Goal: Transaction & Acquisition: Purchase product/service

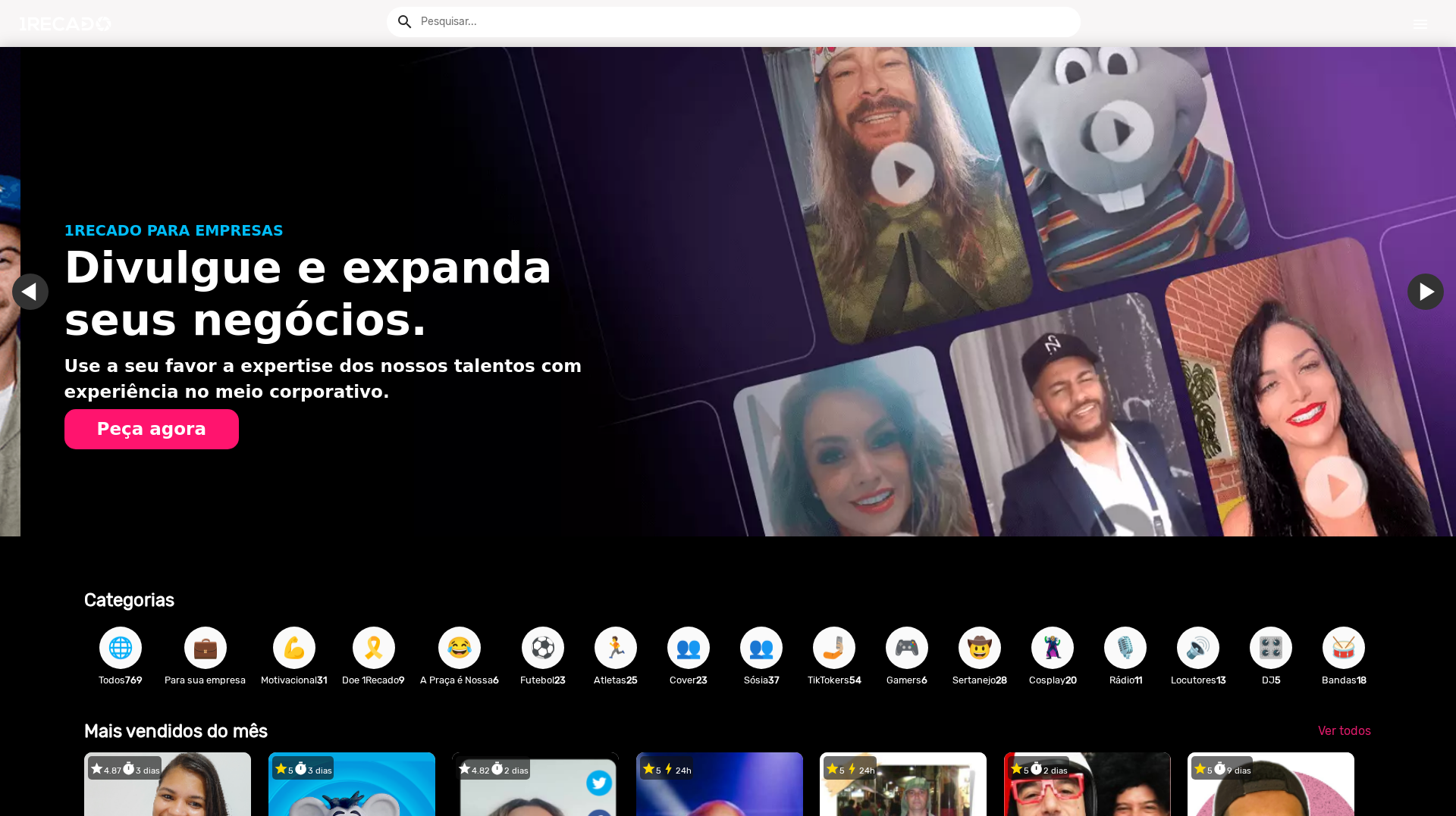
scroll to position [0, 1444]
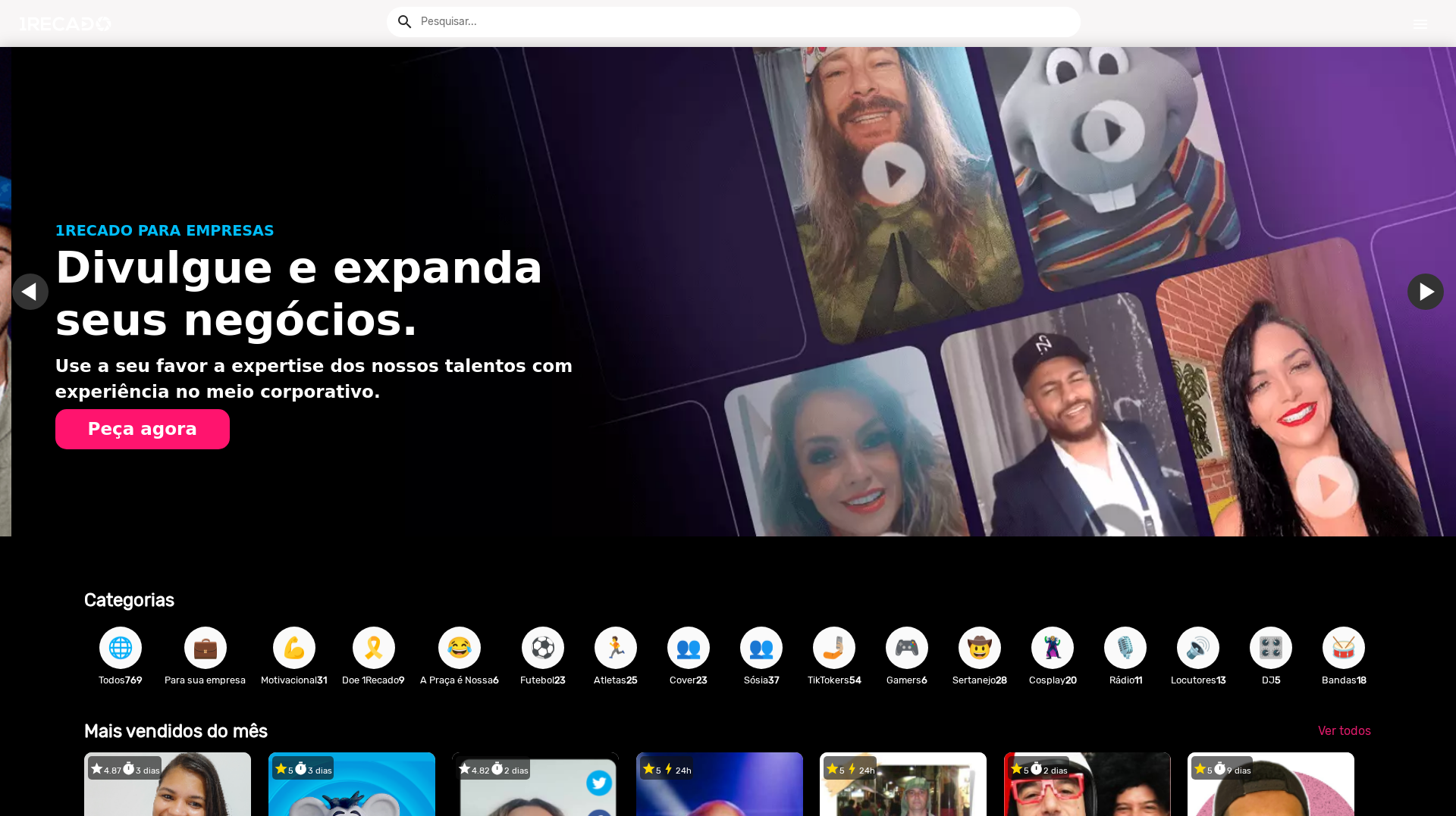
click at [135, 420] on button "Peça agora" at bounding box center [142, 429] width 174 height 41
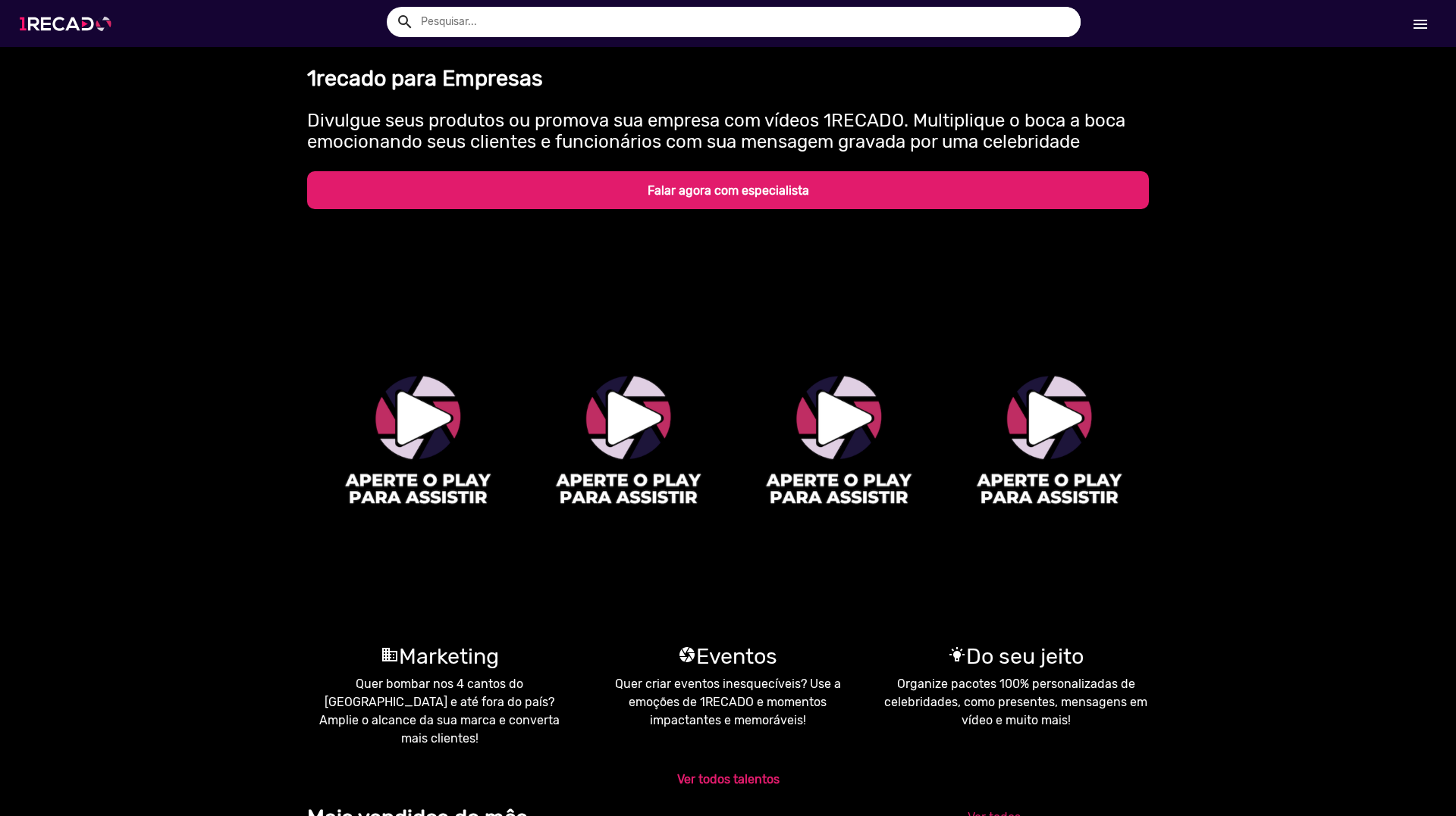
click at [62, 29] on img at bounding box center [69, 24] width 114 height 64
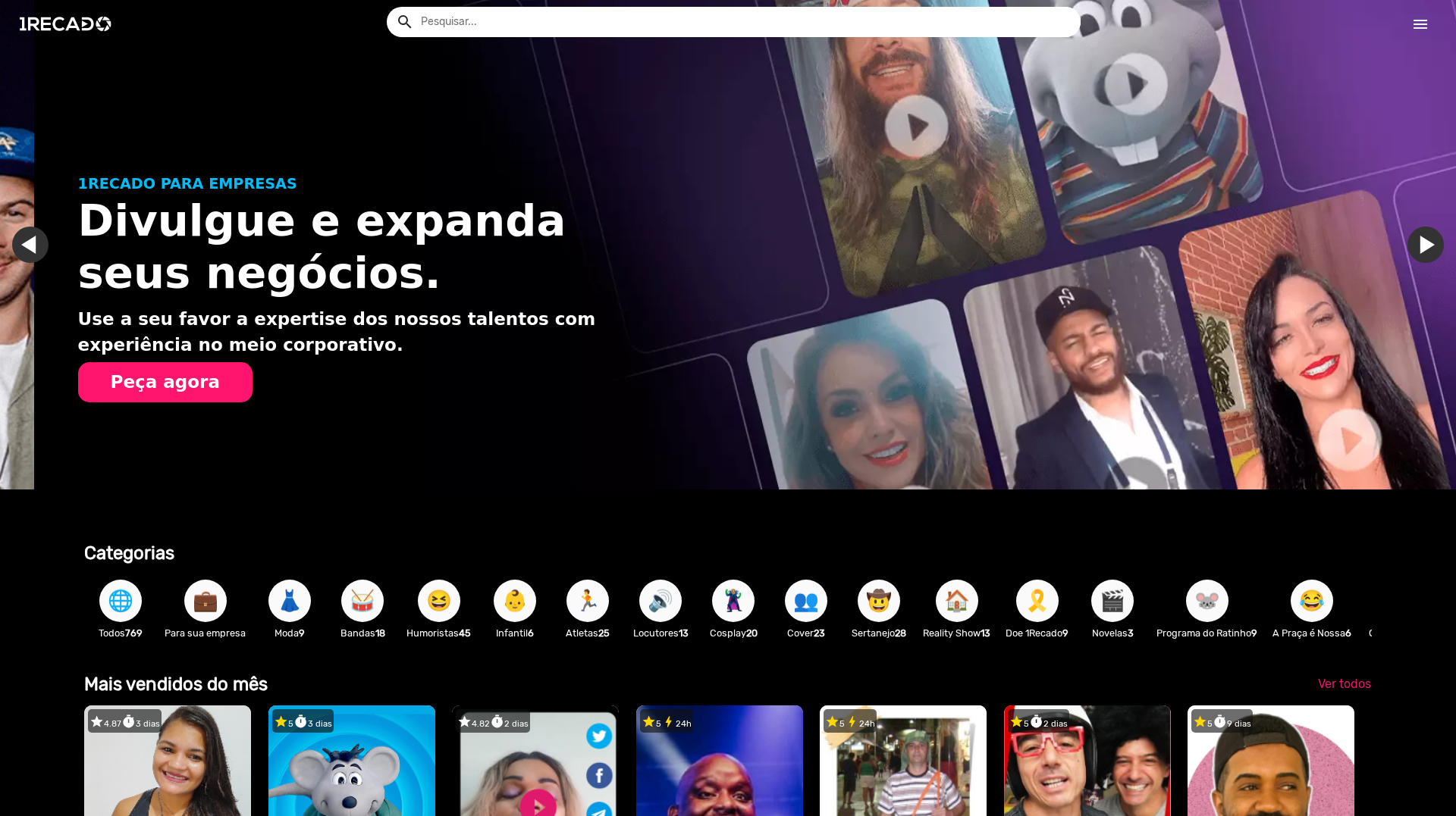
scroll to position [0, 1444]
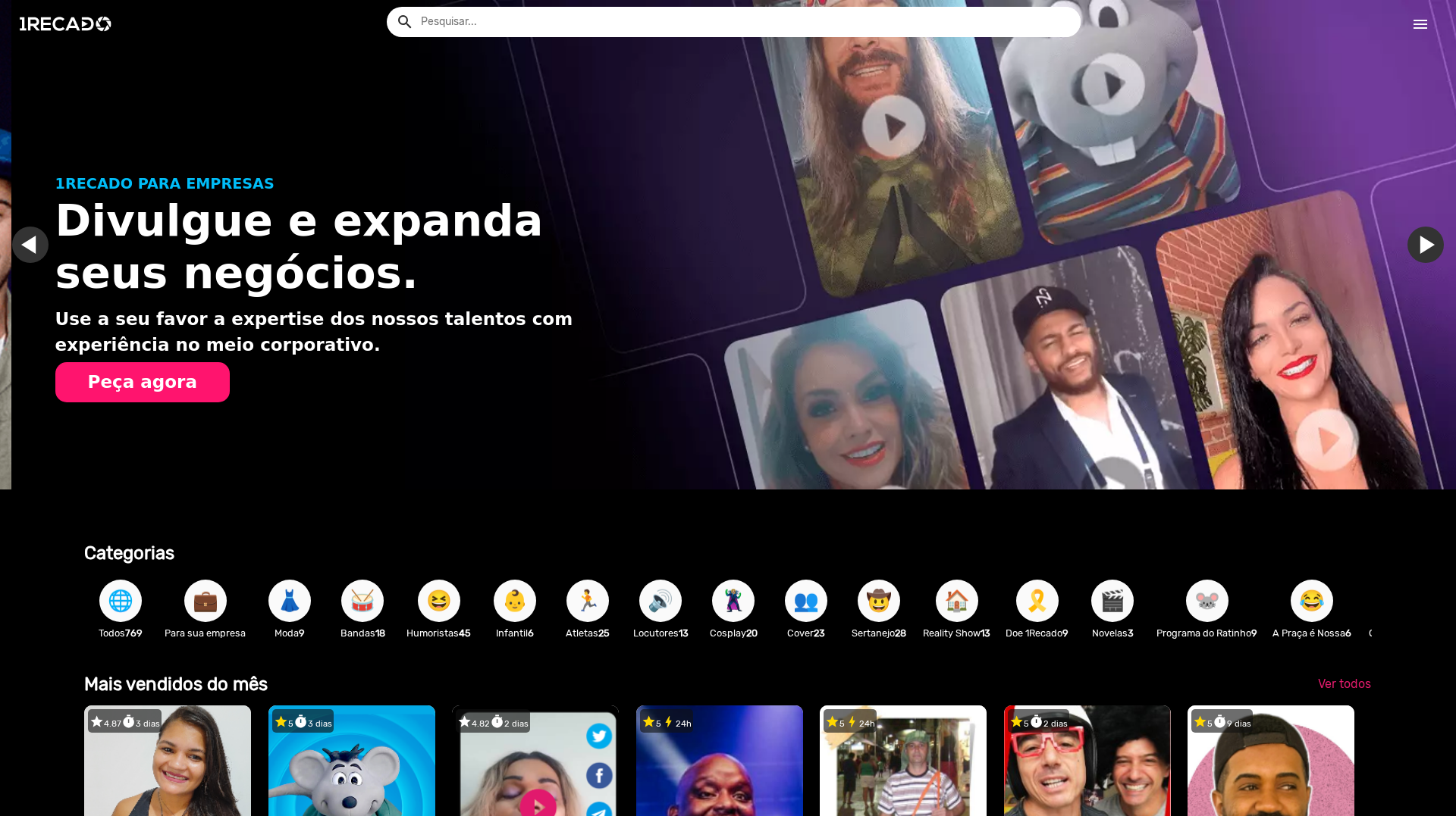
click at [1220, 598] on span "🐭" at bounding box center [1207, 601] width 26 height 43
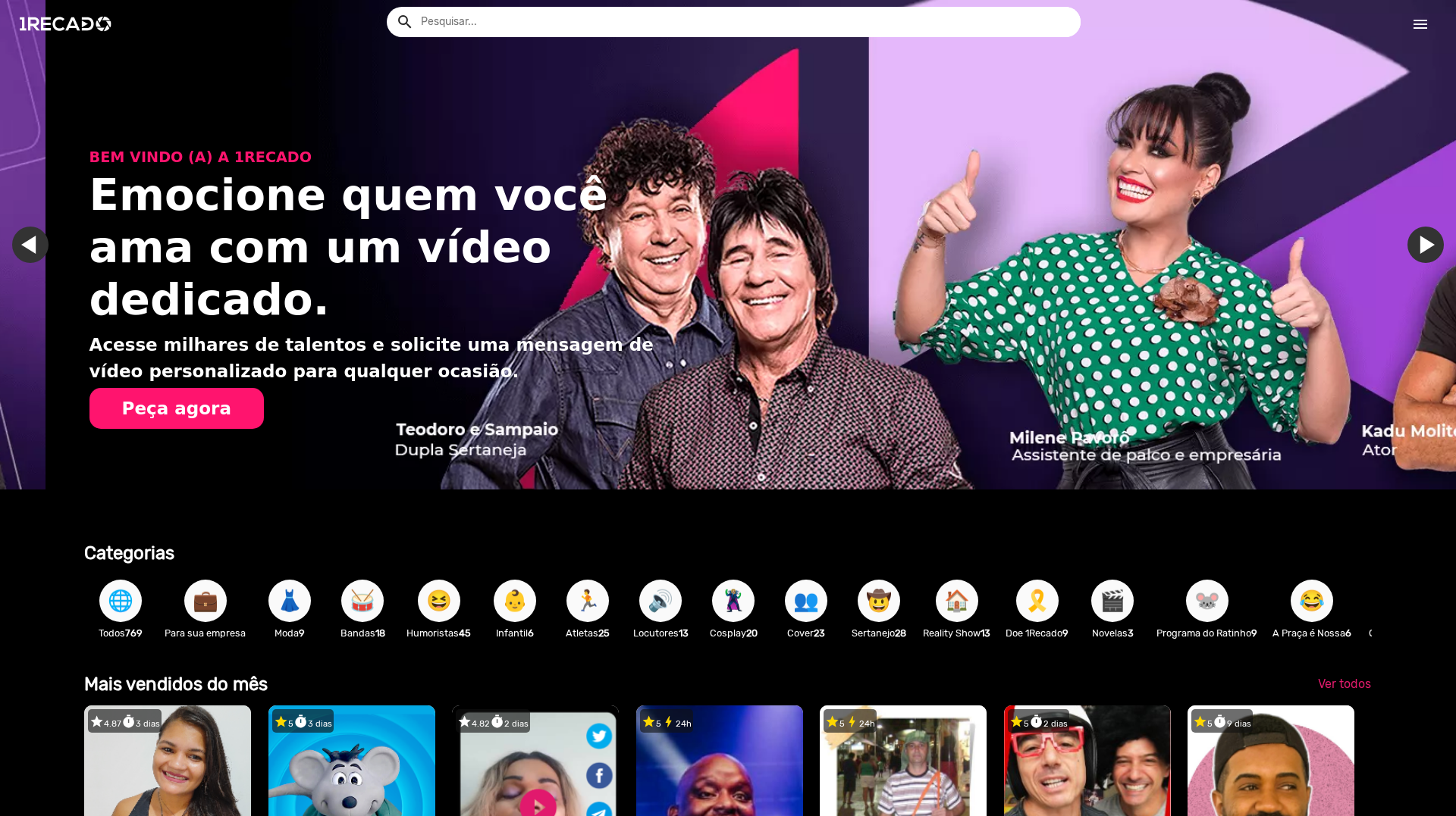
scroll to position [0, 2889]
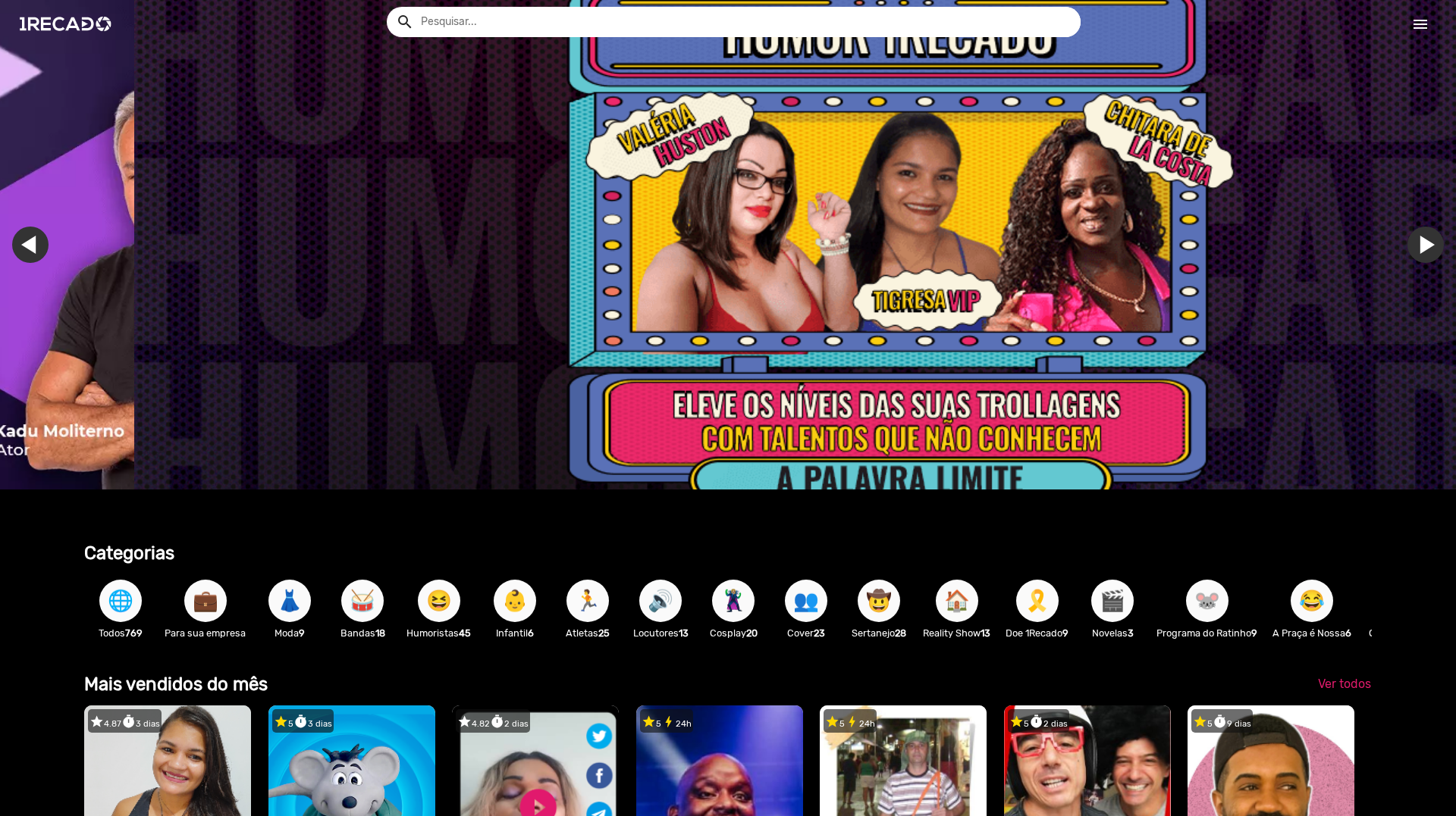
click at [1115, 606] on span "🎬" at bounding box center [1112, 601] width 26 height 43
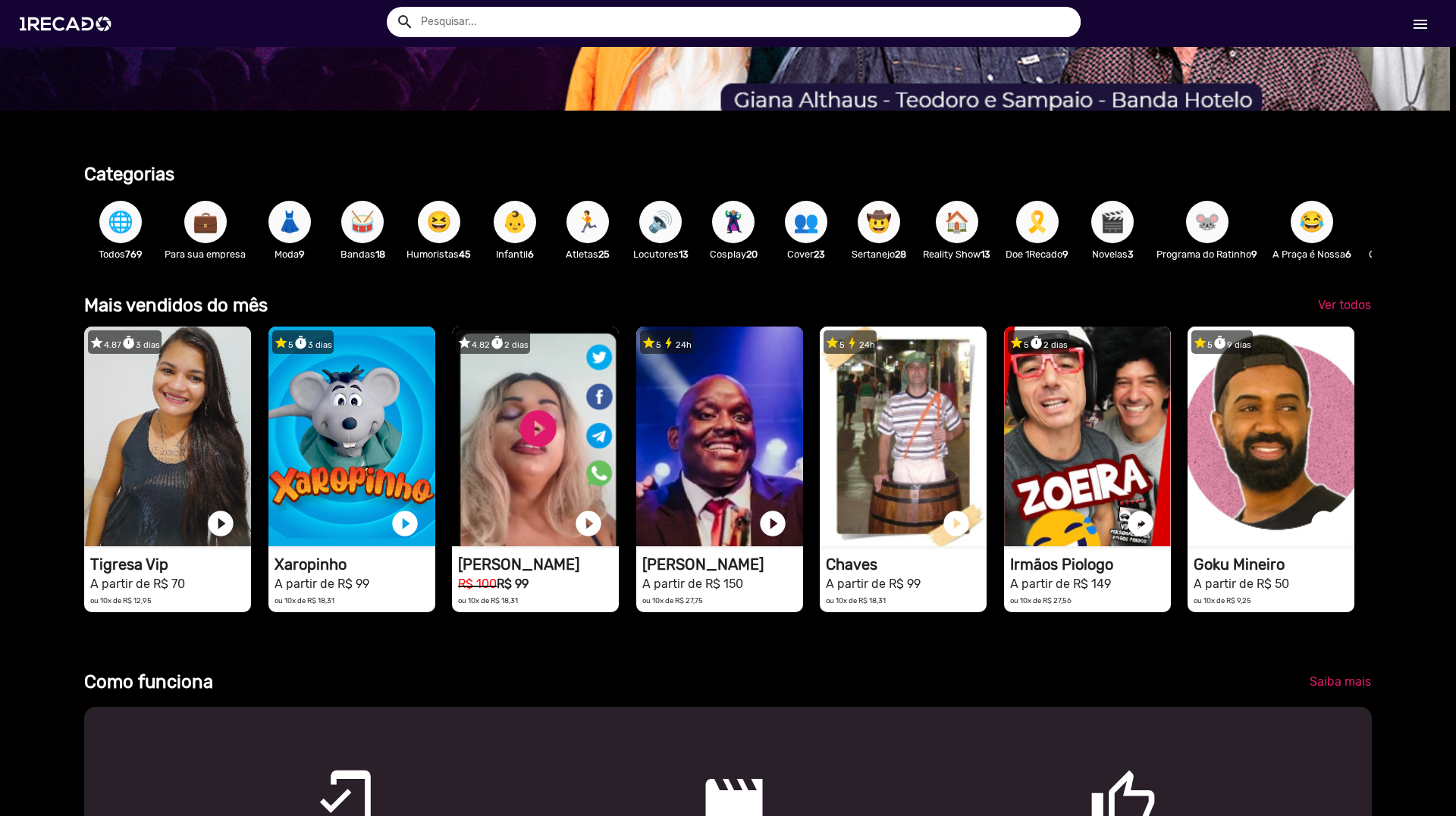
scroll to position [0, 0]
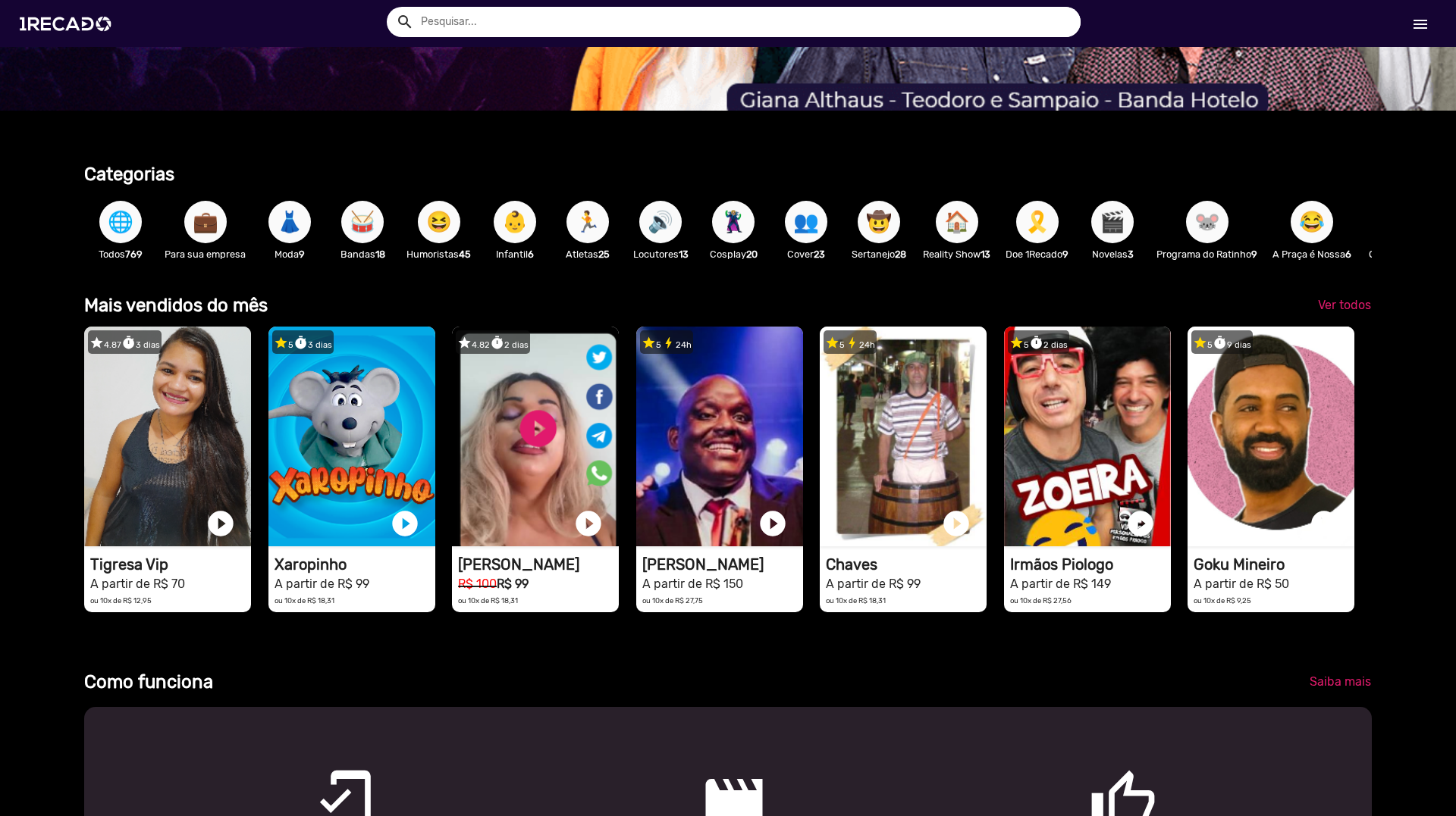
click at [1212, 231] on span "🐭" at bounding box center [1207, 222] width 26 height 43
click at [1125, 233] on span "🎬" at bounding box center [1112, 222] width 26 height 43
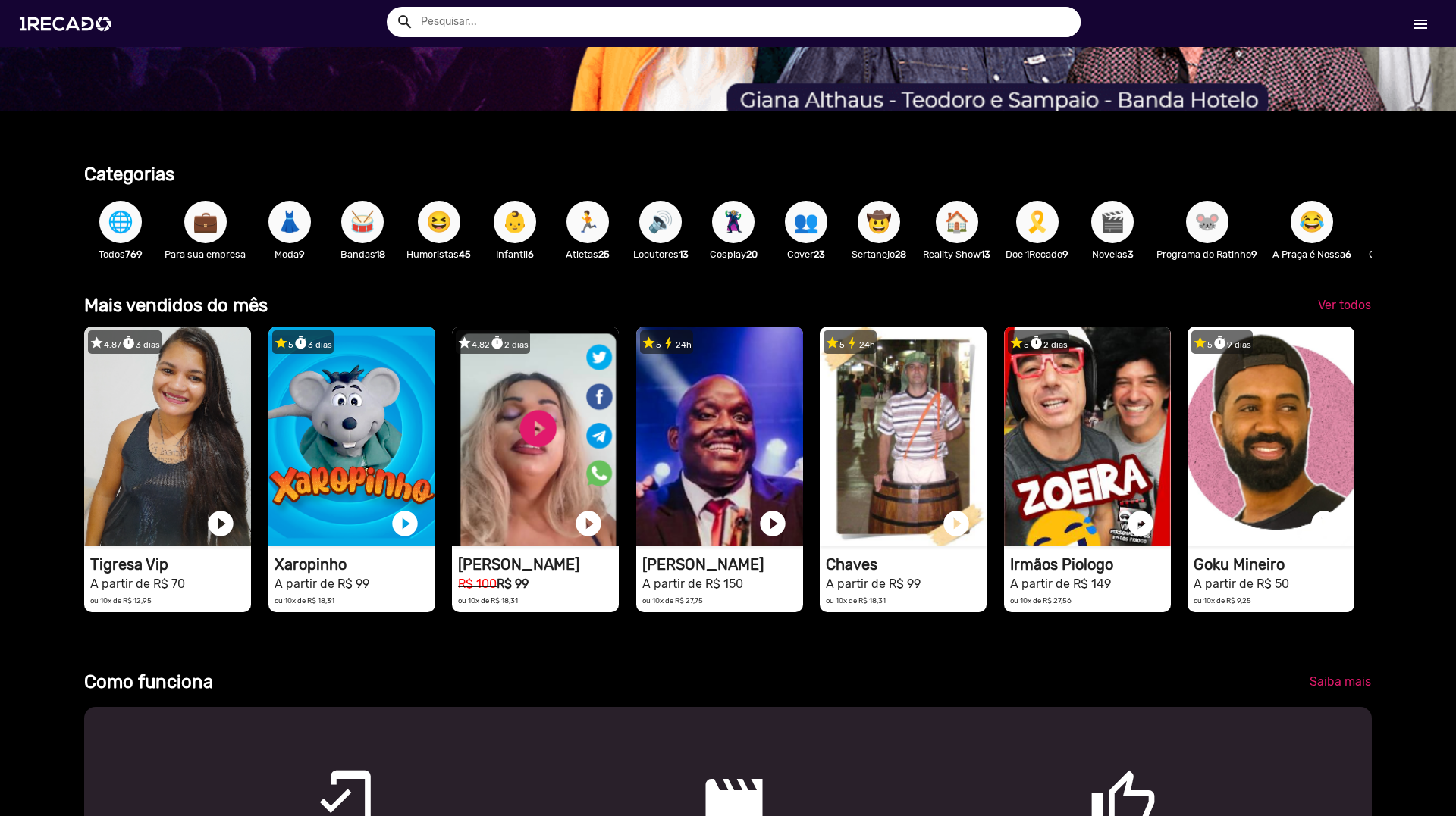
click at [1125, 233] on span "🎬" at bounding box center [1112, 222] width 26 height 43
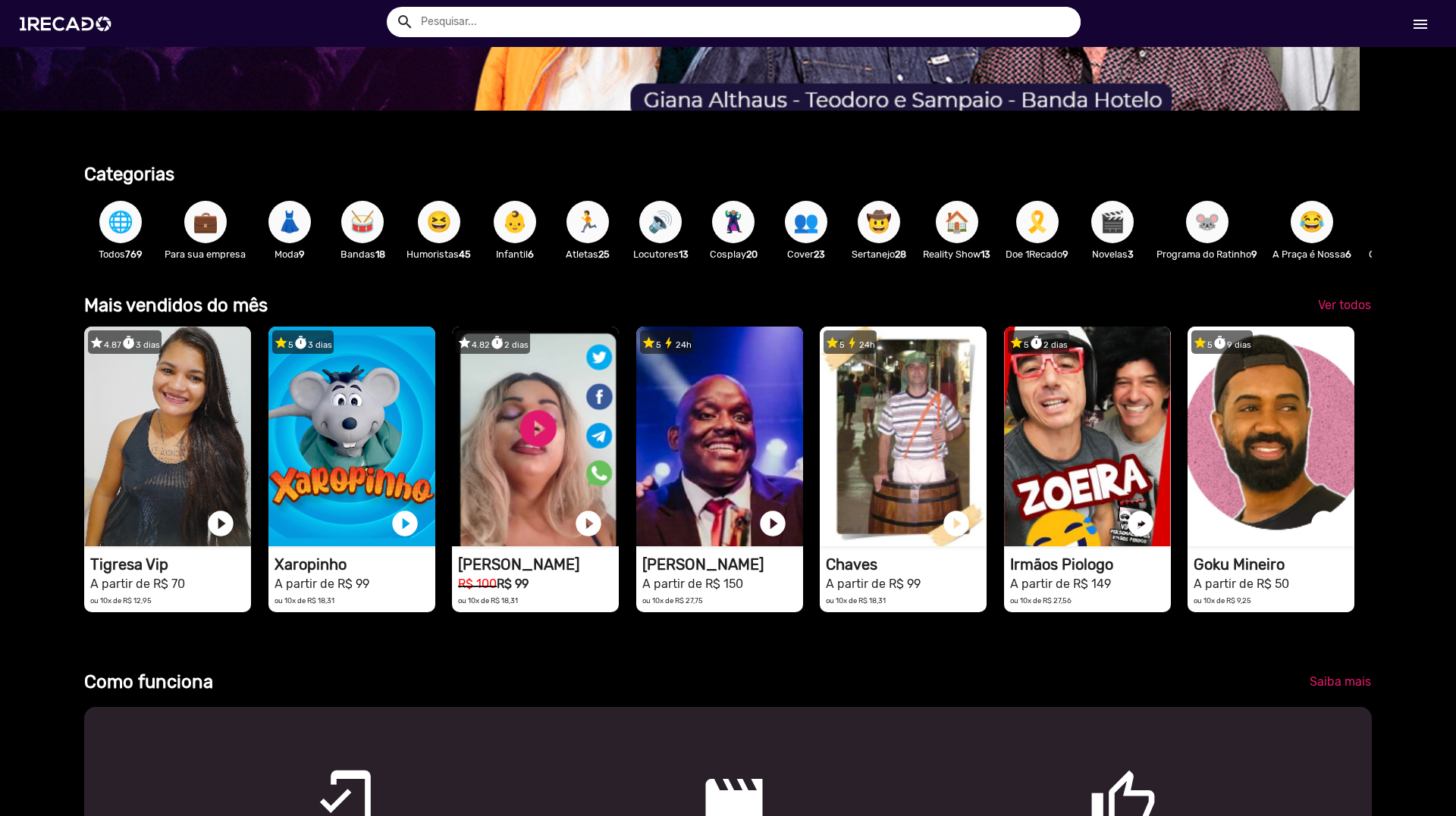
scroll to position [0, 32]
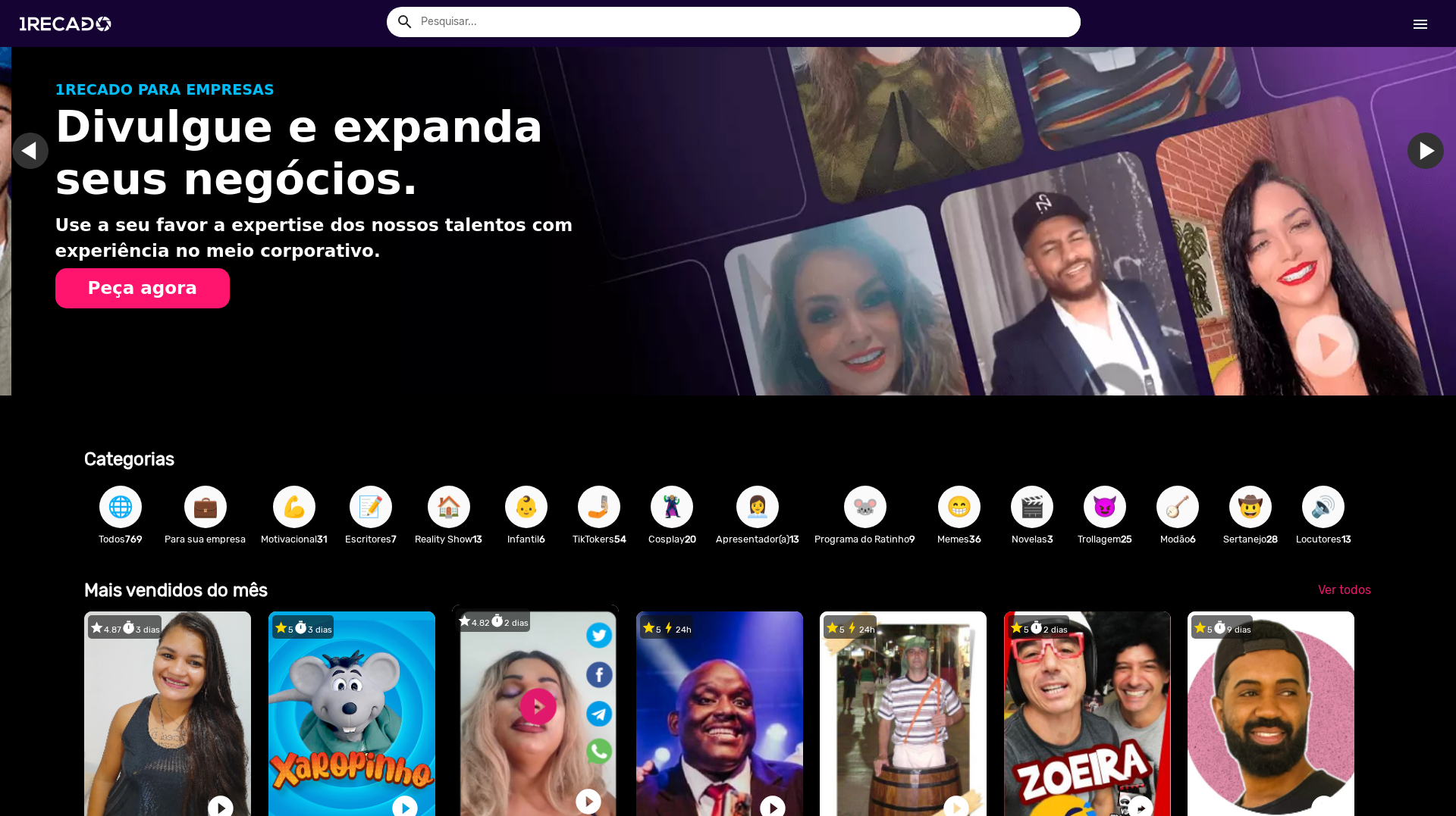
scroll to position [152, 0]
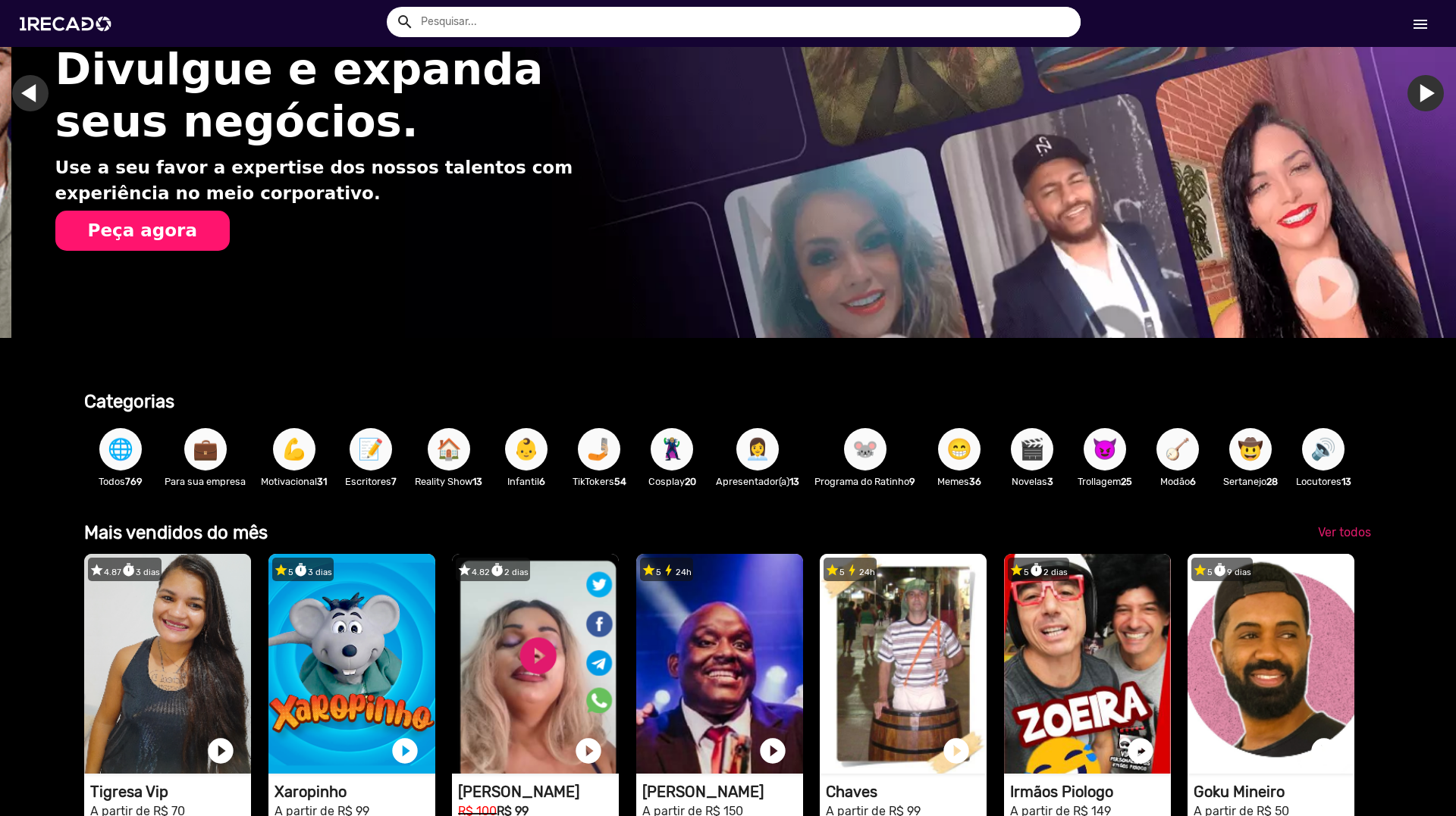
click at [869, 452] on span "🐭" at bounding box center [865, 450] width 26 height 43
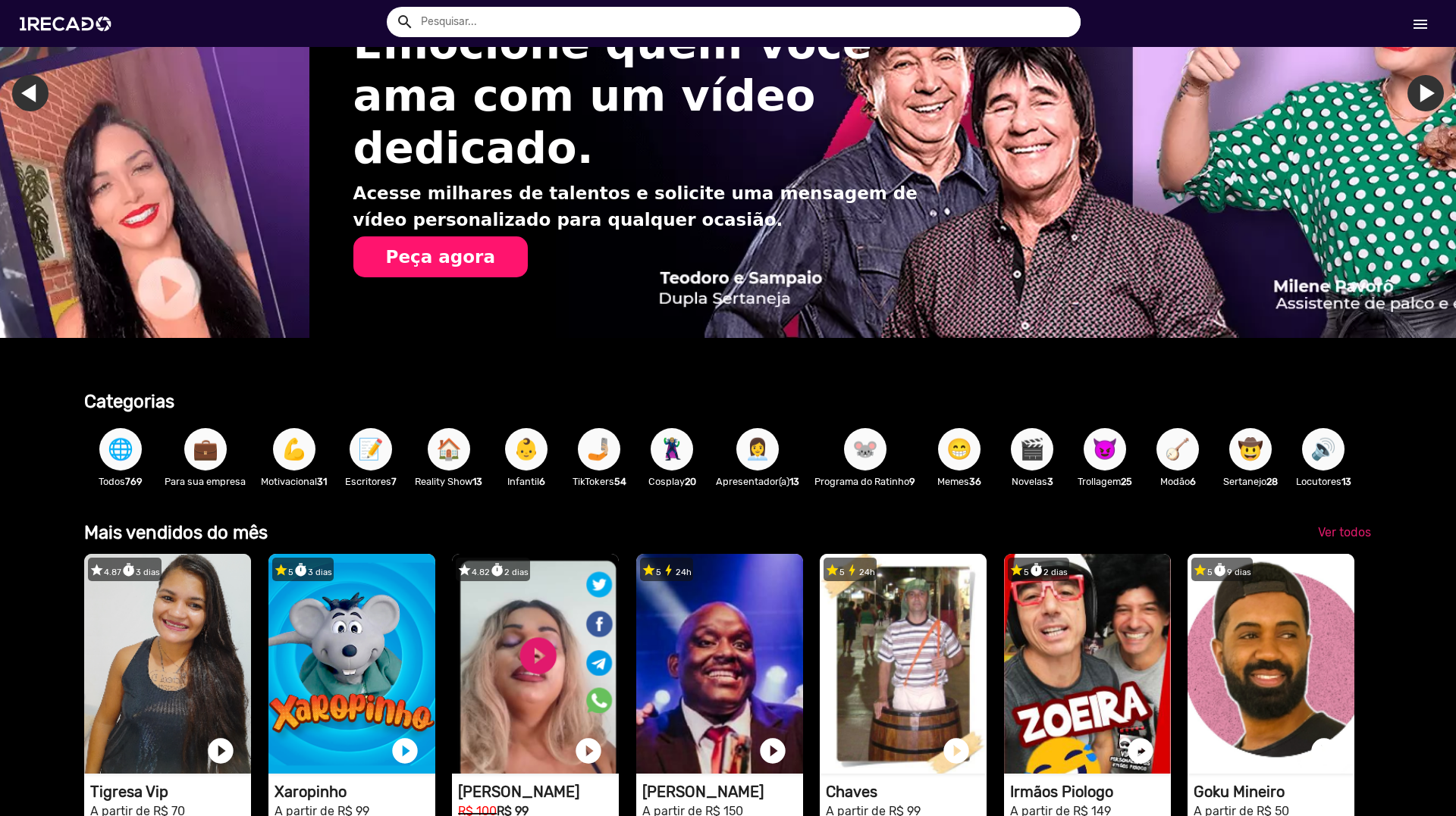
scroll to position [0, 2884]
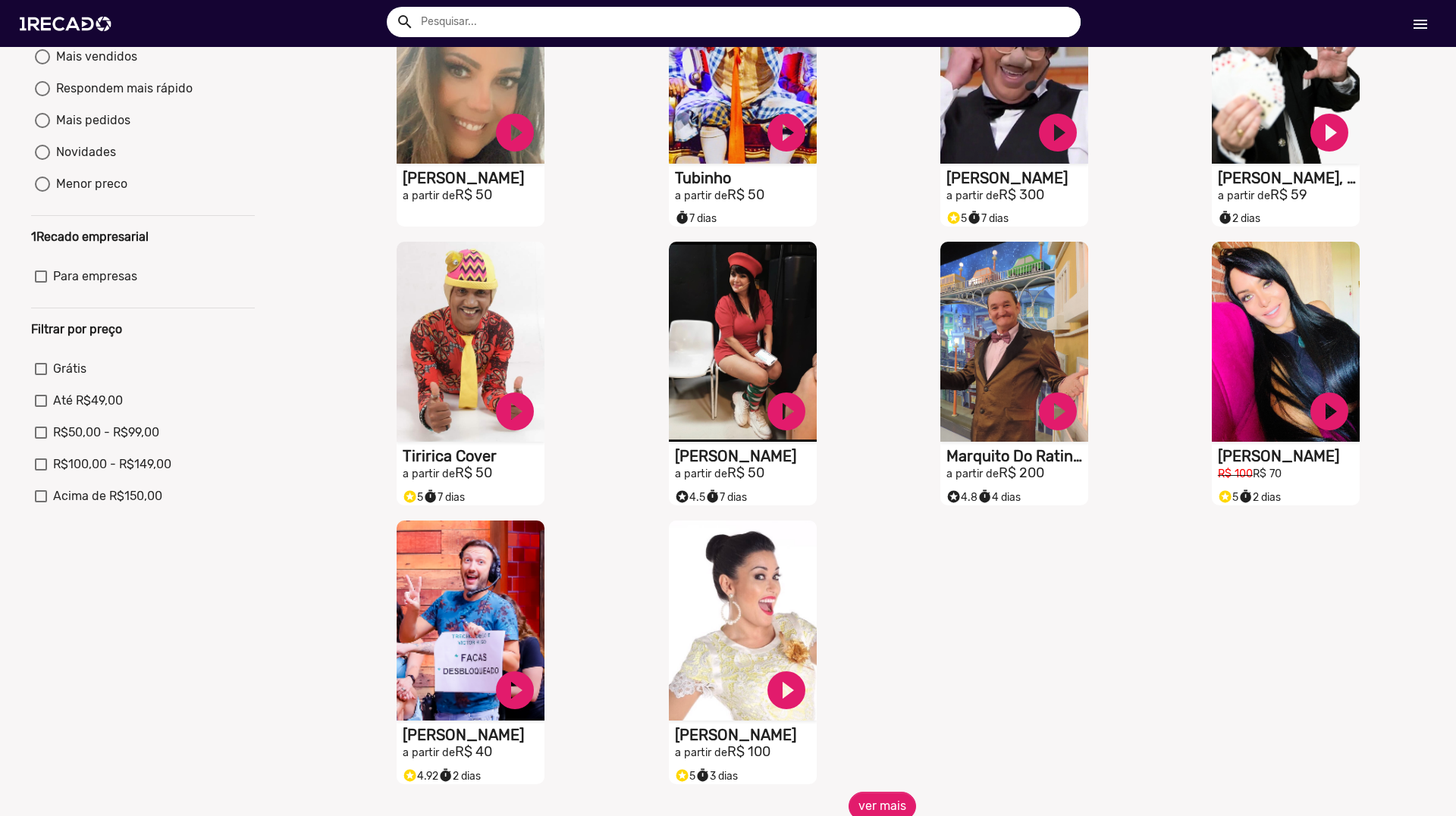
scroll to position [228, 0]
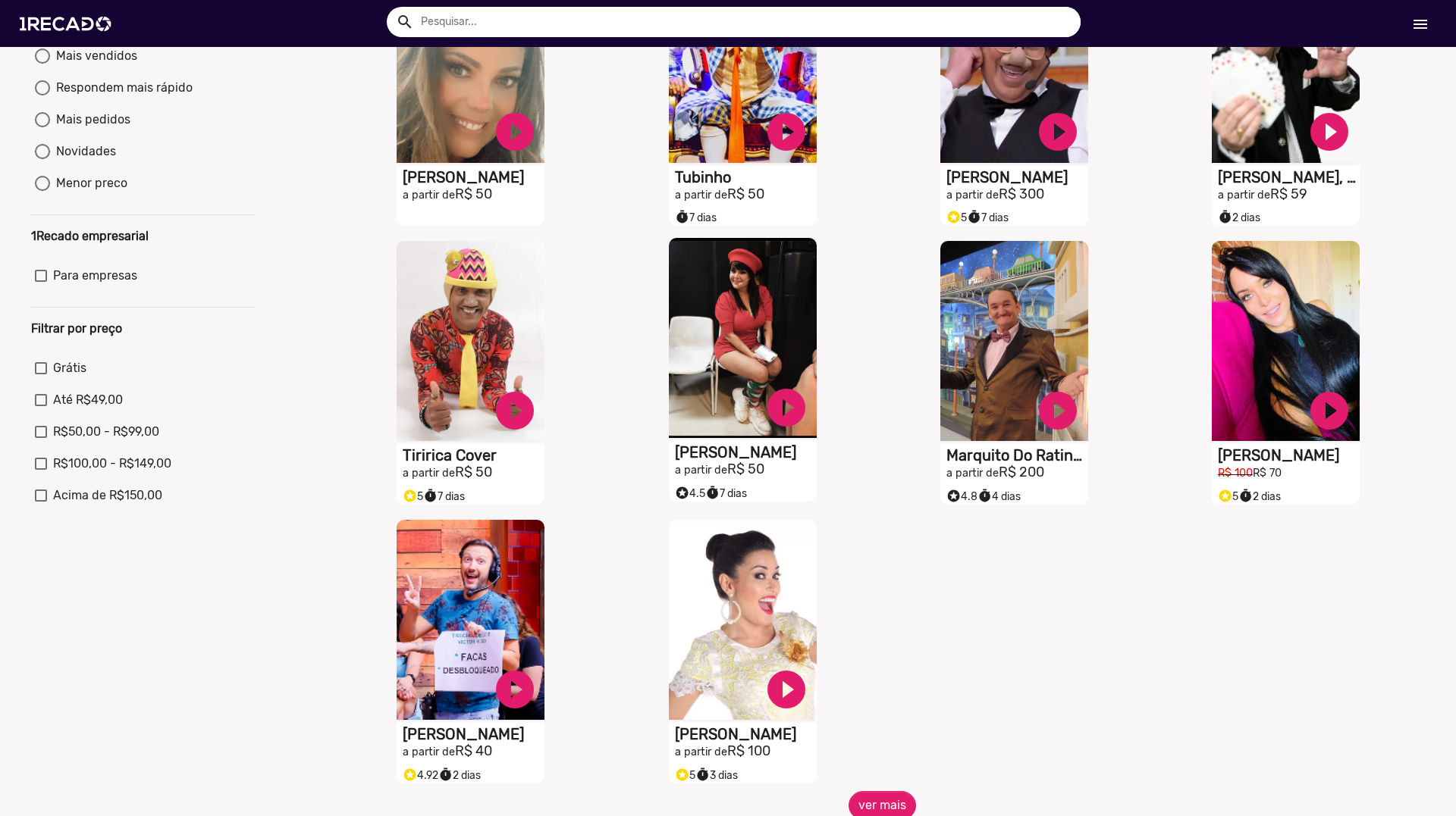
click at [727, 365] on video "S1RECADO vídeos dedicados para fãs e empresas" at bounding box center [742, 337] width 147 height 200
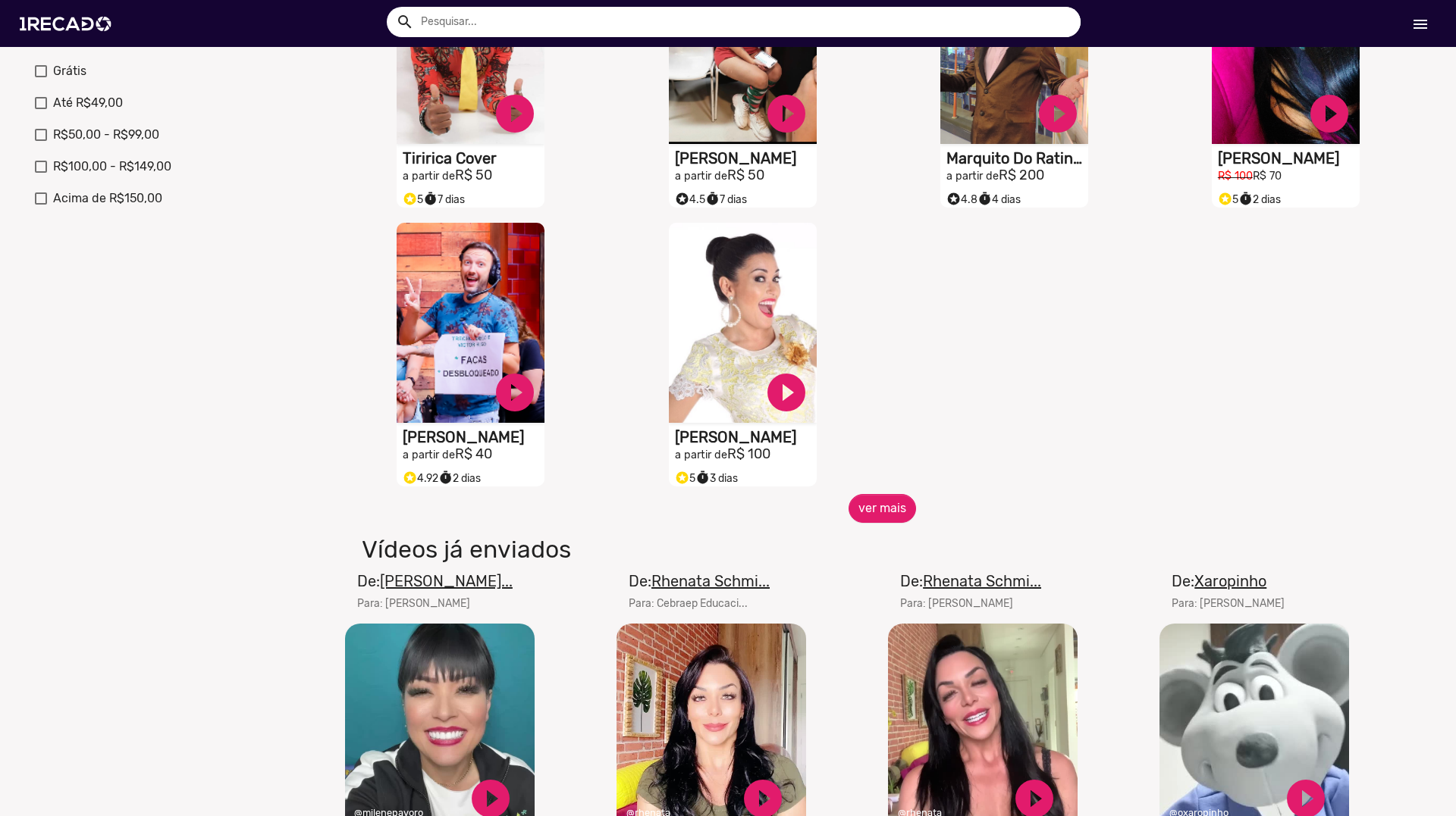
scroll to position [454, 0]
